Goal: Feedback & Contribution: Leave review/rating

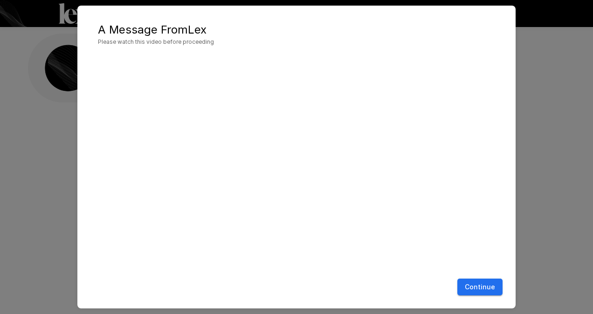
click at [489, 286] on button "Continue" at bounding box center [479, 287] width 45 height 17
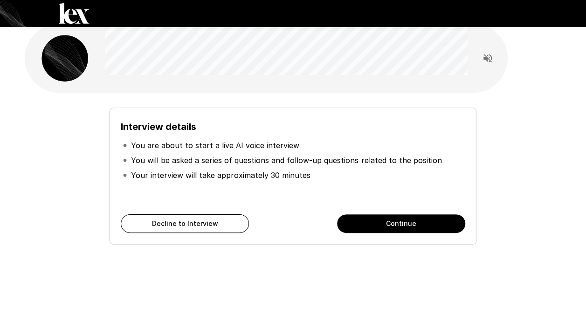
scroll to position [18, 0]
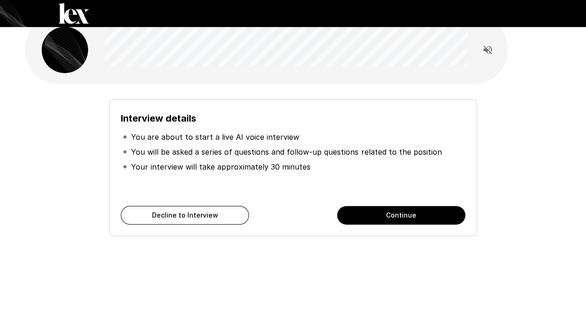
click at [444, 211] on button "Continue" at bounding box center [401, 215] width 128 height 19
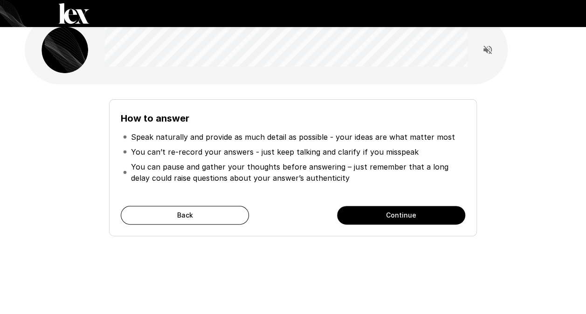
click at [360, 215] on button "Continue" at bounding box center [401, 215] width 128 height 19
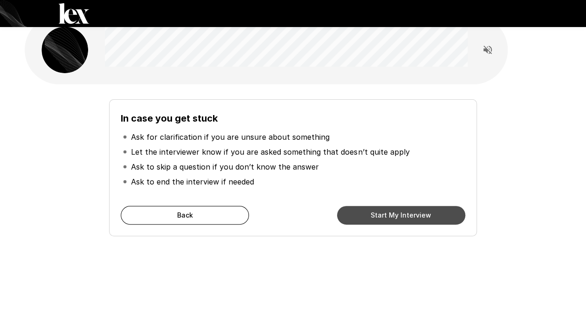
click at [360, 215] on button "Start My Interview" at bounding box center [401, 215] width 128 height 19
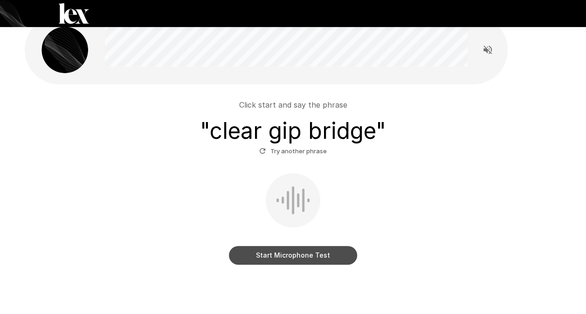
click at [267, 258] on button "Start Microphone Test" at bounding box center [293, 255] width 128 height 19
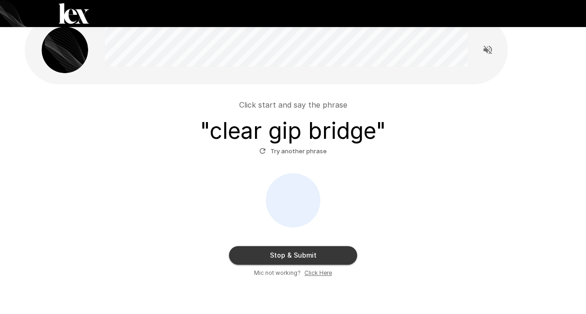
click at [267, 258] on button "Stop & Submit" at bounding box center [293, 255] width 128 height 19
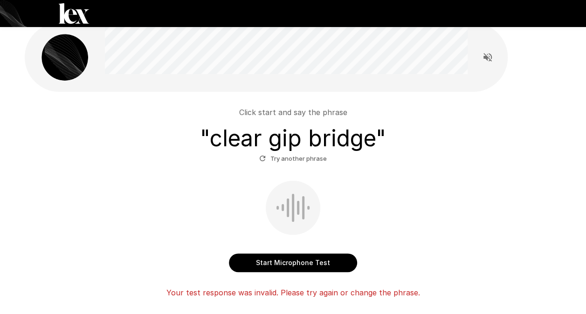
scroll to position [18, 0]
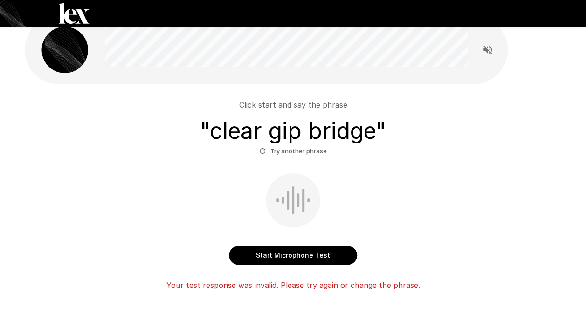
click at [267, 258] on button "Start Microphone Test" at bounding box center [293, 255] width 128 height 19
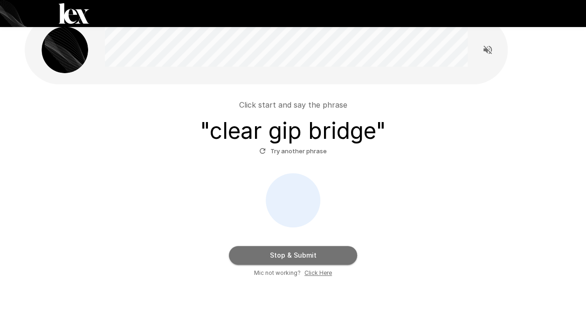
click at [267, 258] on button "Stop & Submit" at bounding box center [293, 255] width 128 height 19
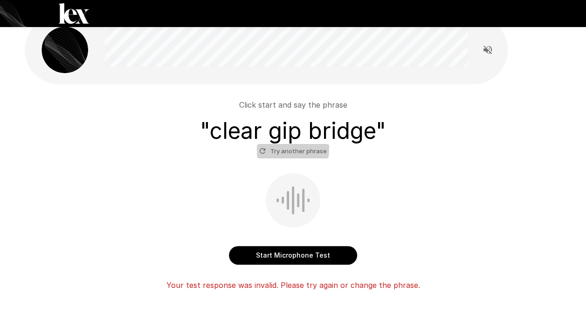
click at [259, 148] on icon "button" at bounding box center [262, 151] width 8 height 8
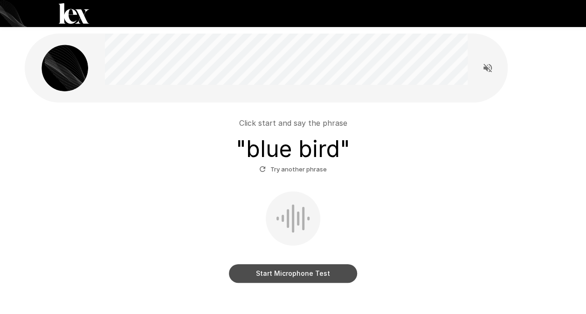
click at [278, 280] on button "Start Microphone Test" at bounding box center [293, 273] width 128 height 19
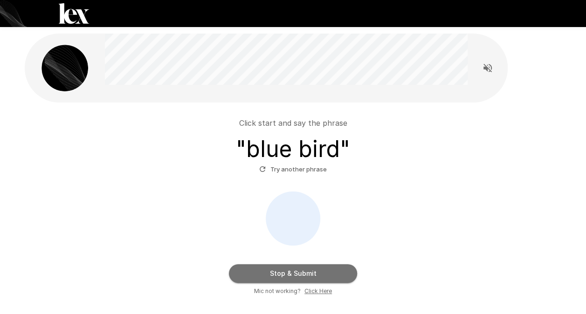
click at [278, 280] on button "Stop & Submit" at bounding box center [293, 273] width 128 height 19
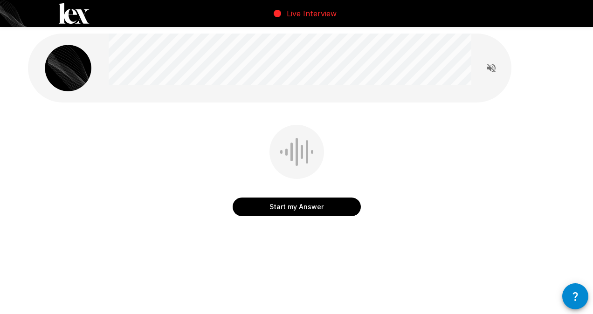
click at [285, 205] on button "Start my Answer" at bounding box center [297, 207] width 128 height 19
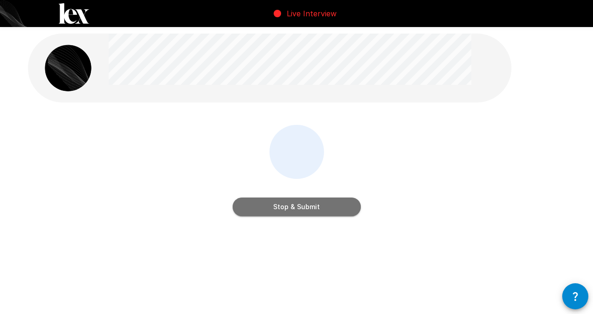
click at [285, 205] on button "Stop & Submit" at bounding box center [297, 207] width 128 height 19
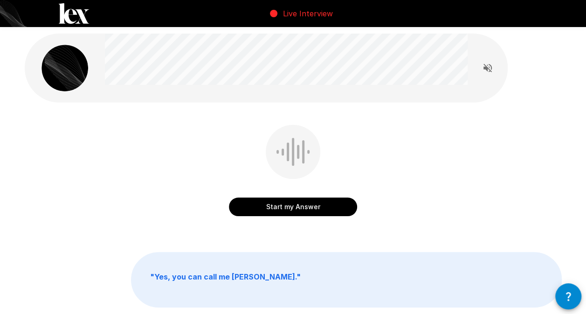
click at [285, 205] on button "Start my Answer" at bounding box center [293, 207] width 128 height 19
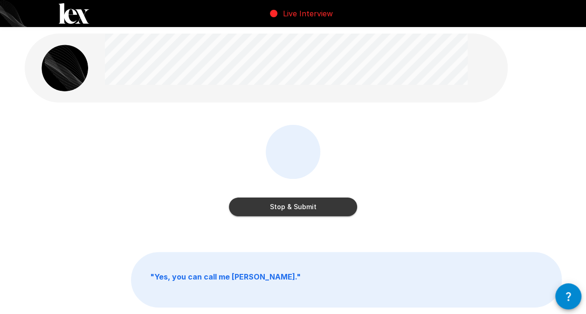
click at [285, 205] on button "Stop & Submit" at bounding box center [293, 207] width 128 height 19
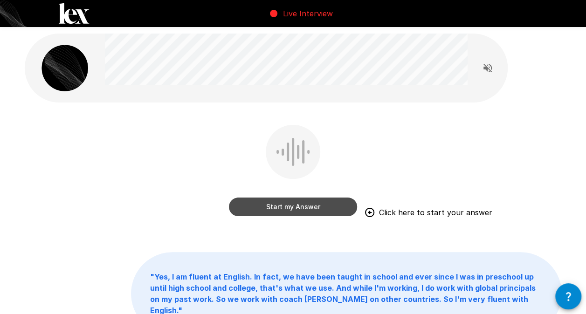
click at [285, 205] on button "Start my Answer" at bounding box center [293, 207] width 128 height 19
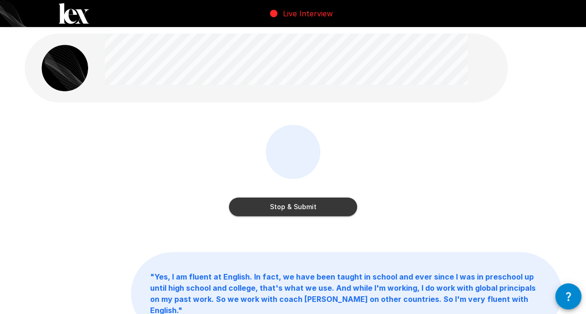
click at [285, 205] on button "Stop & Submit" at bounding box center [293, 207] width 128 height 19
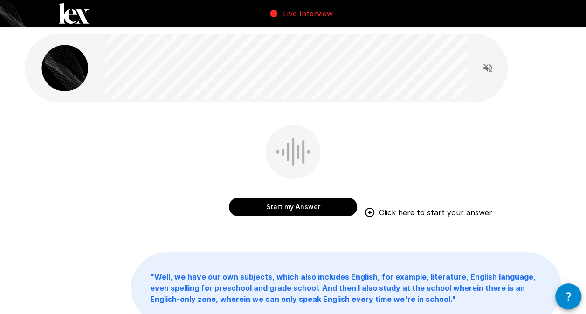
click at [285, 205] on button "Start my Answer" at bounding box center [293, 207] width 128 height 19
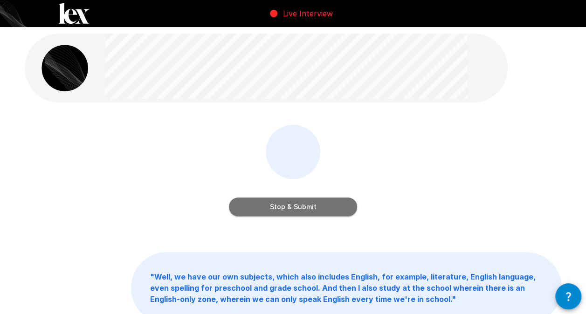
click at [285, 205] on button "Stop & Submit" at bounding box center [293, 207] width 128 height 19
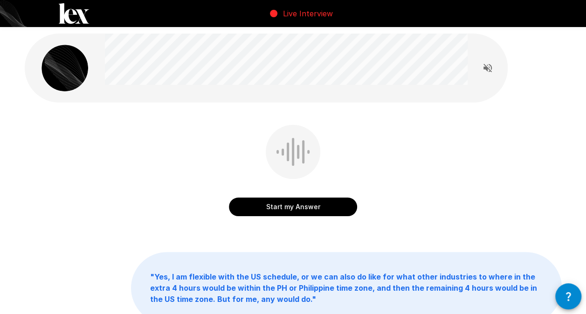
click at [285, 205] on button "Start my Answer" at bounding box center [293, 207] width 128 height 19
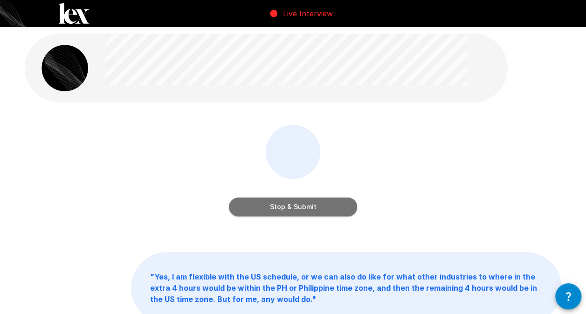
click at [285, 205] on button "Stop & Submit" at bounding box center [293, 207] width 128 height 19
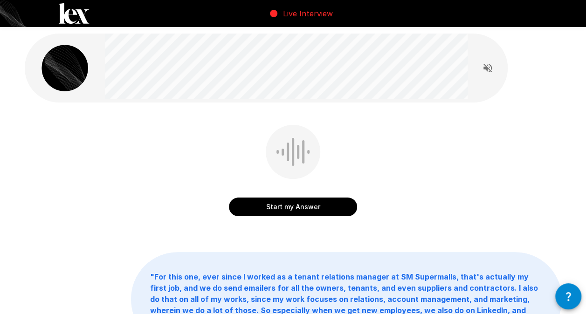
click at [285, 205] on button "Start my Answer" at bounding box center [293, 207] width 128 height 19
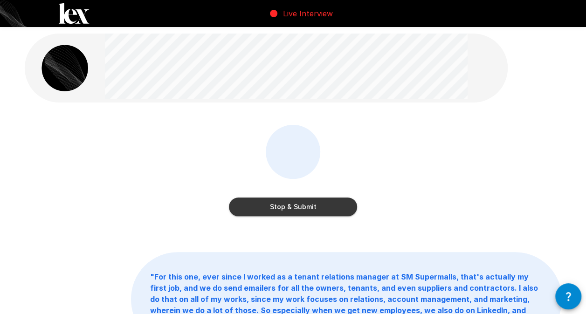
click at [285, 205] on button "Stop & Submit" at bounding box center [293, 207] width 128 height 19
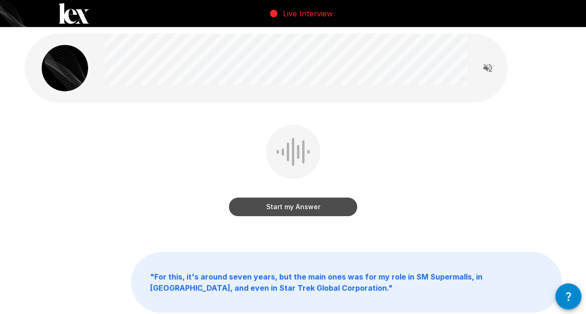
click at [285, 205] on button "Start my Answer" at bounding box center [293, 207] width 128 height 19
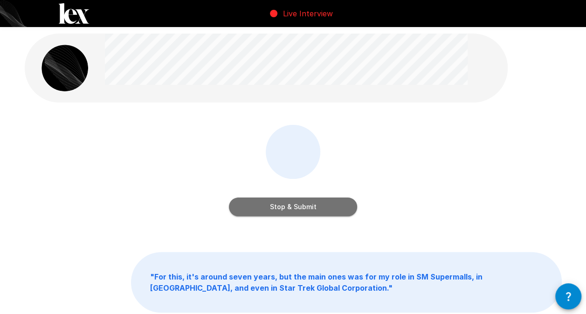
click at [285, 205] on button "Stop & Submit" at bounding box center [293, 207] width 128 height 19
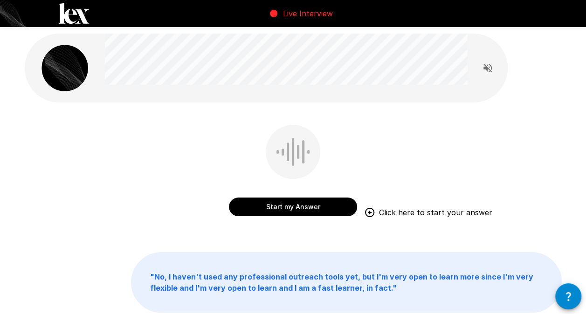
click at [285, 205] on button "Start my Answer" at bounding box center [293, 207] width 128 height 19
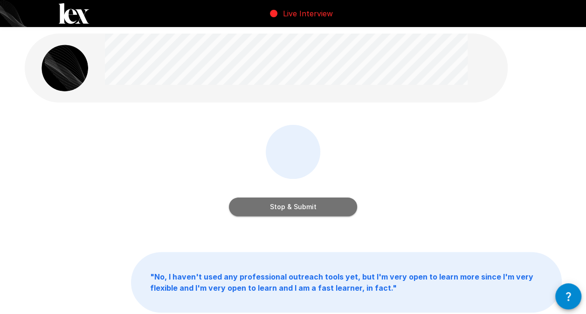
click at [285, 205] on button "Stop & Submit" at bounding box center [293, 207] width 128 height 19
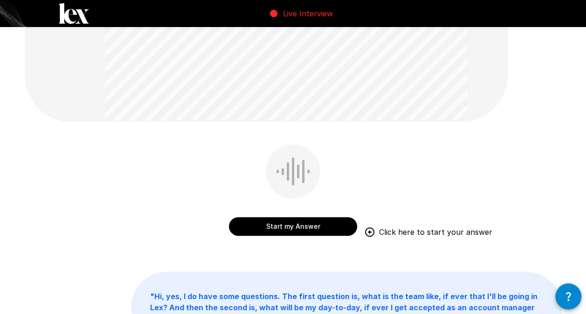
scroll to position [161, 0]
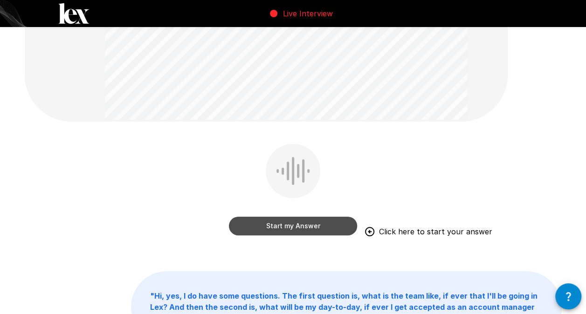
click at [265, 225] on button "Start my Answer" at bounding box center [293, 226] width 128 height 19
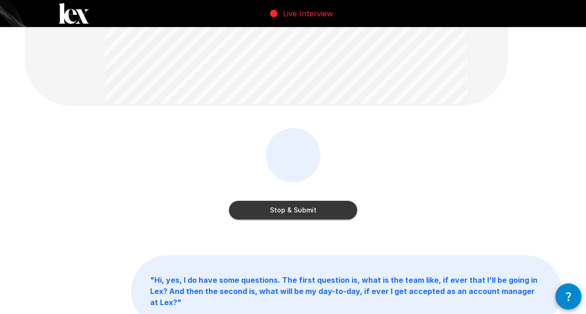
scroll to position [220, 0]
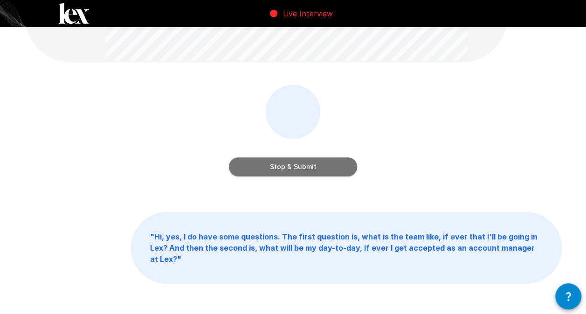
click at [342, 166] on button "Stop & Submit" at bounding box center [293, 167] width 128 height 19
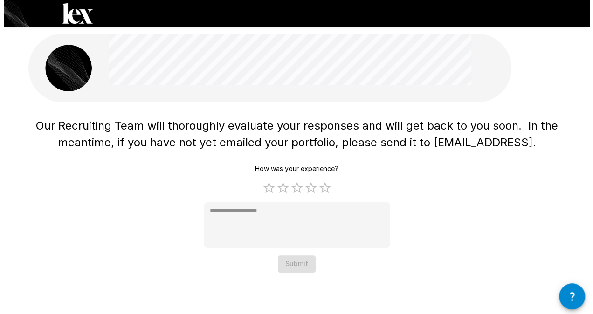
scroll to position [0, 0]
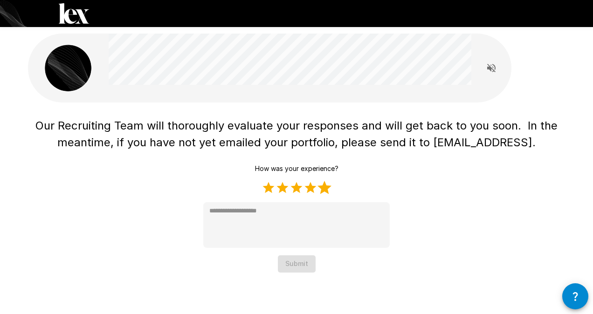
click at [324, 195] on label "5 Stars" at bounding box center [324, 188] width 14 height 14
type textarea "*"
click at [299, 259] on button "Submit" at bounding box center [297, 263] width 38 height 17
